Goal: Transaction & Acquisition: Purchase product/service

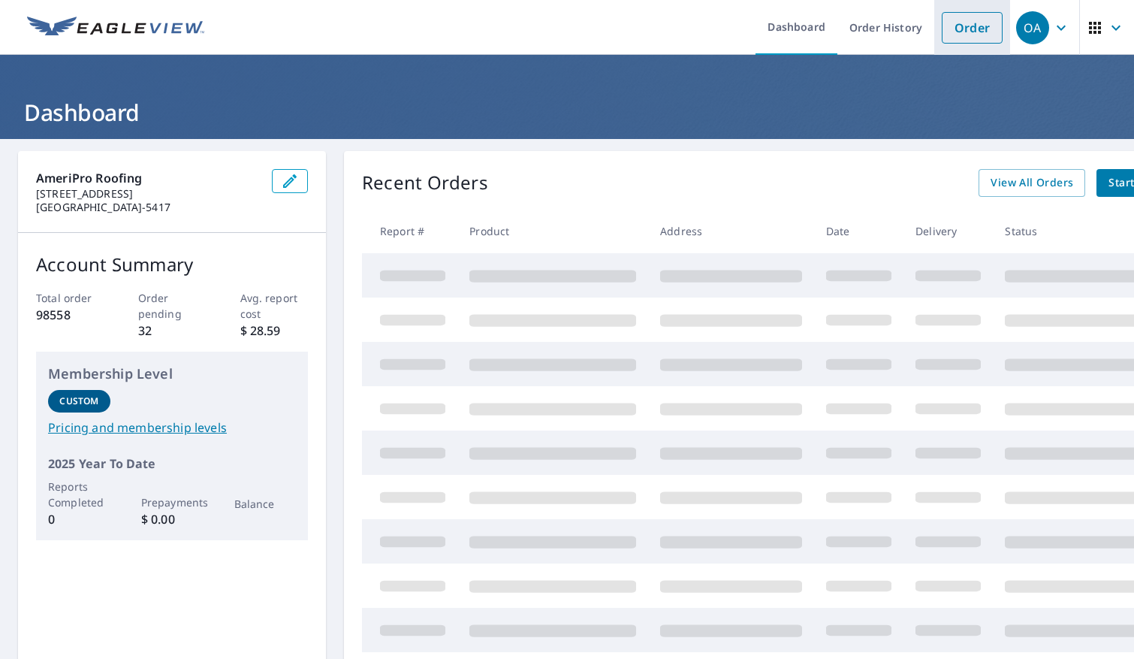
click at [966, 32] on link "Order" at bounding box center [972, 28] width 61 height 32
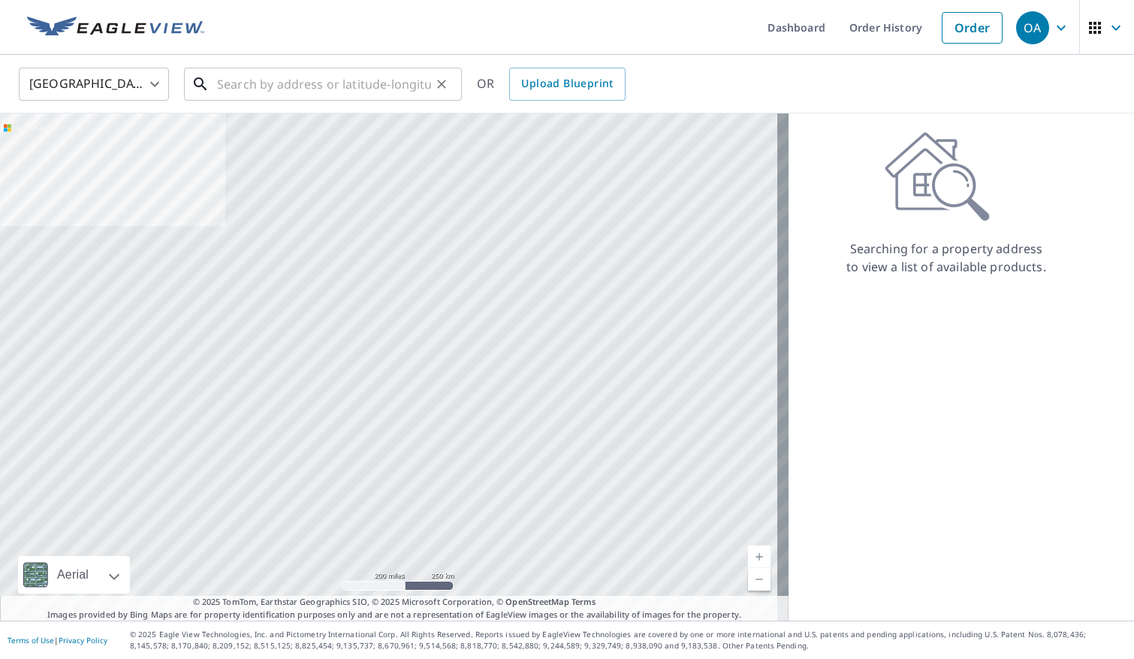
click at [393, 78] on input "text" at bounding box center [324, 84] width 214 height 42
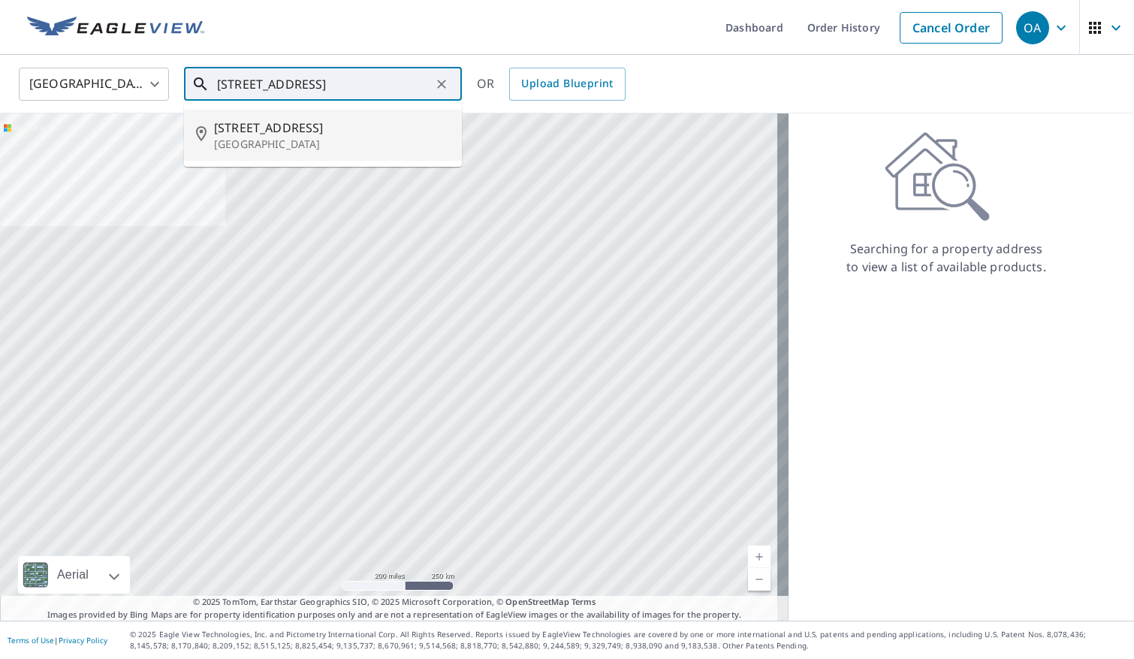
click at [313, 141] on p "[GEOGRAPHIC_DATA]" at bounding box center [332, 144] width 236 height 15
type input "[STREET_ADDRESS]"
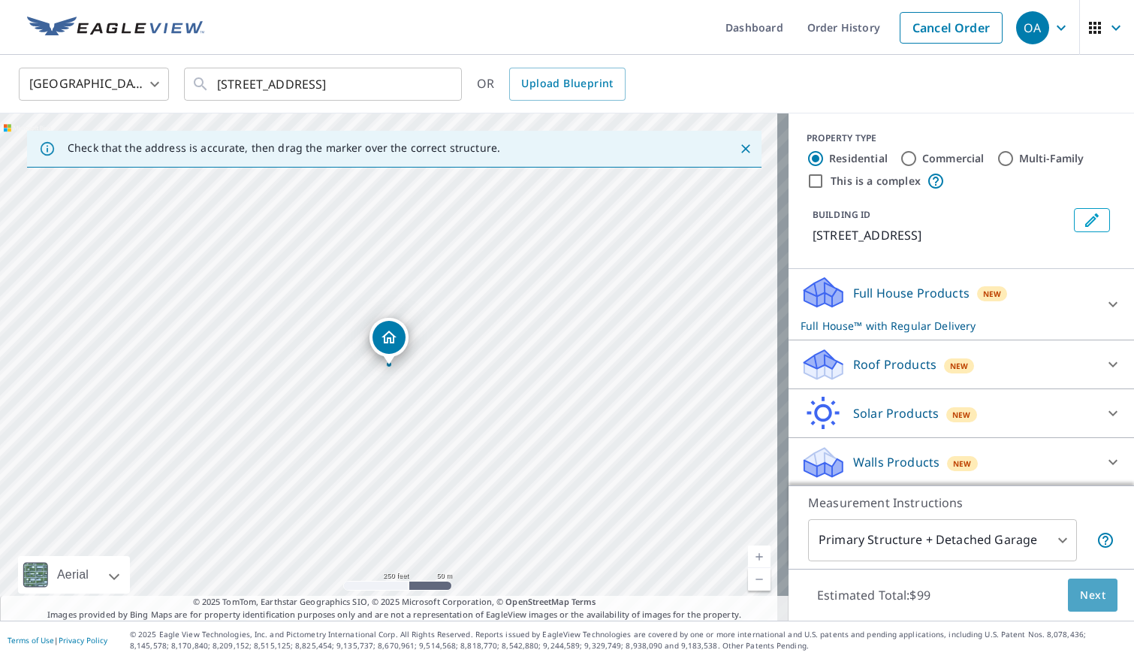
click at [1087, 604] on button "Next" at bounding box center [1093, 595] width 50 height 34
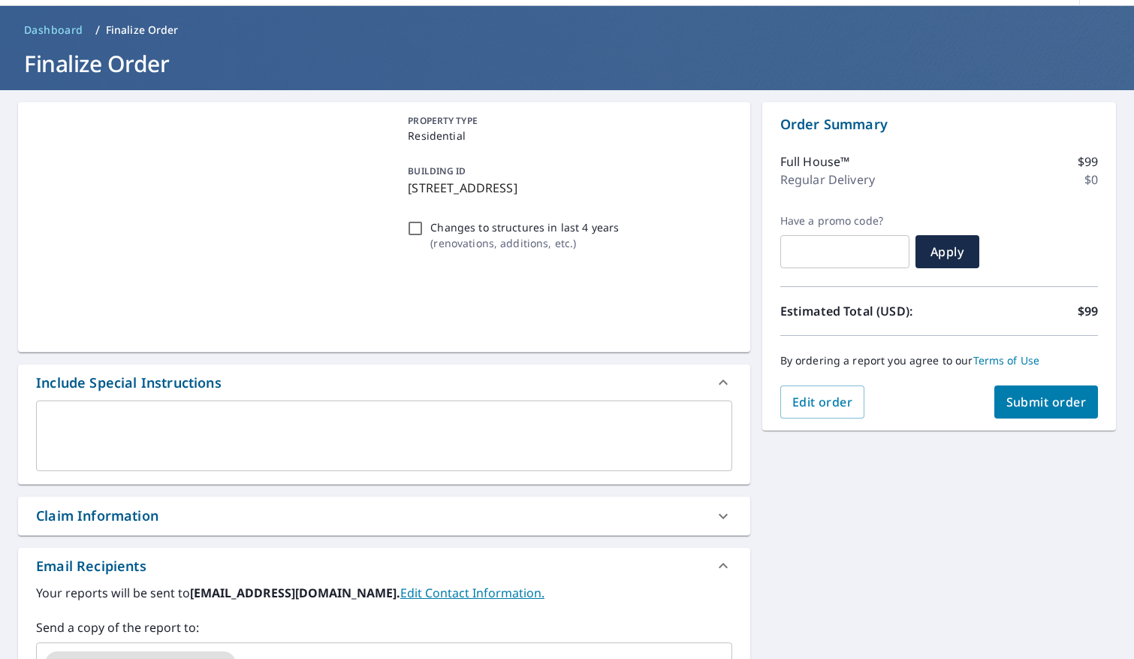
scroll to position [150, 0]
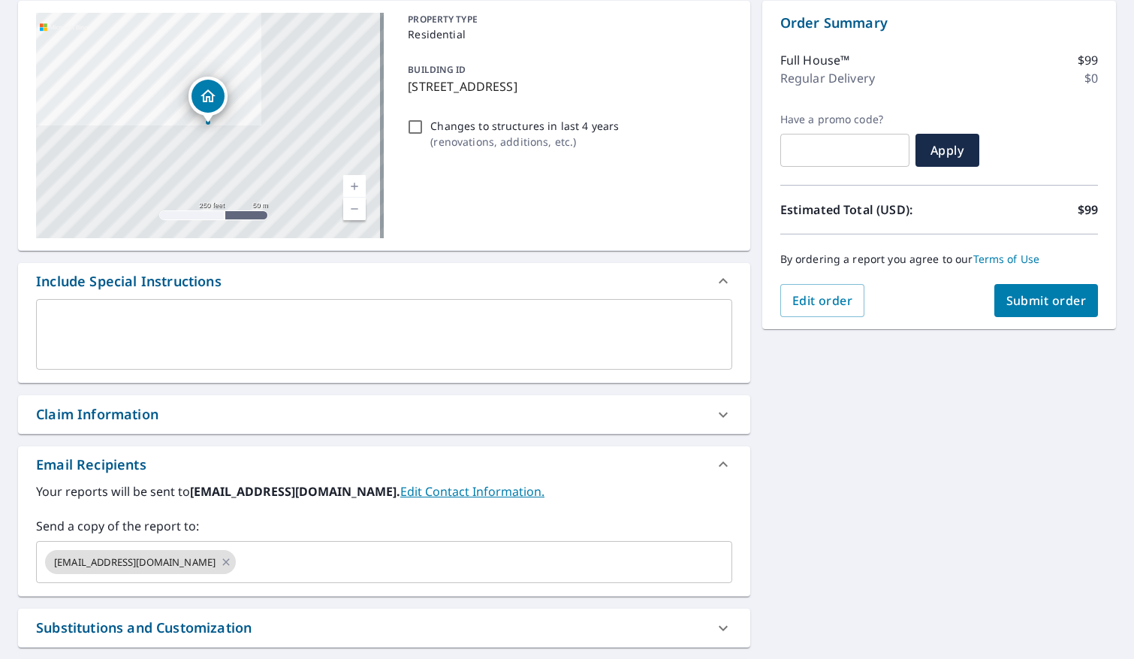
click at [1022, 312] on button "Submit order" at bounding box center [1046, 300] width 104 height 33
checkbox input "true"
